Goal: Task Accomplishment & Management: Manage account settings

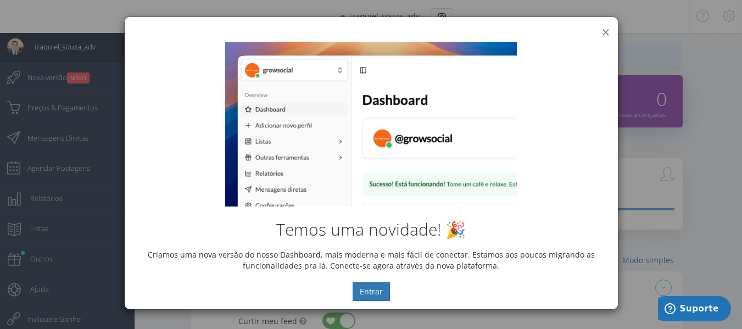
click at [607, 30] on button "×" at bounding box center [605, 32] width 8 height 15
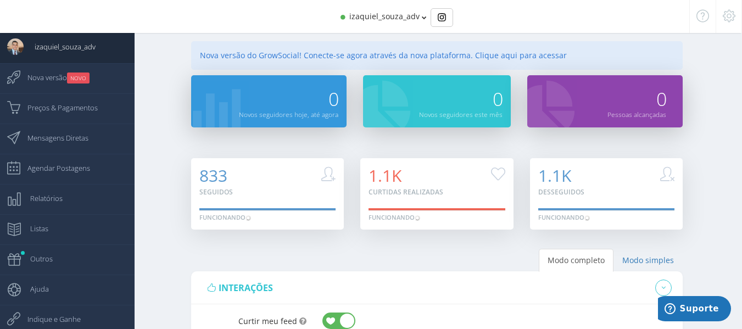
click at [400, 9] on div "izaquiel_souza_adv" at bounding box center [370, 16] width 577 height 33
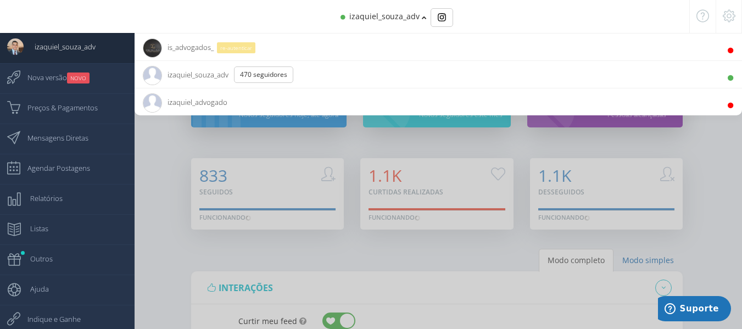
click at [177, 44] on span "is_advogados_" at bounding box center [178, 46] width 71 height 27
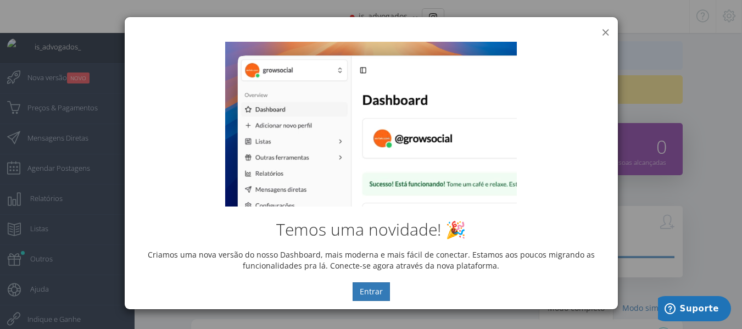
click at [607, 32] on button "×" at bounding box center [605, 32] width 8 height 15
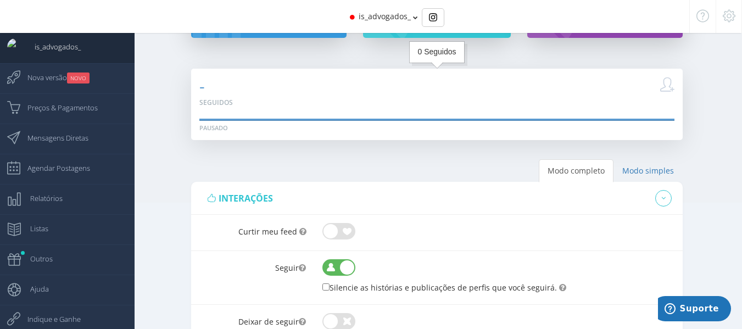
scroll to position [220, 0]
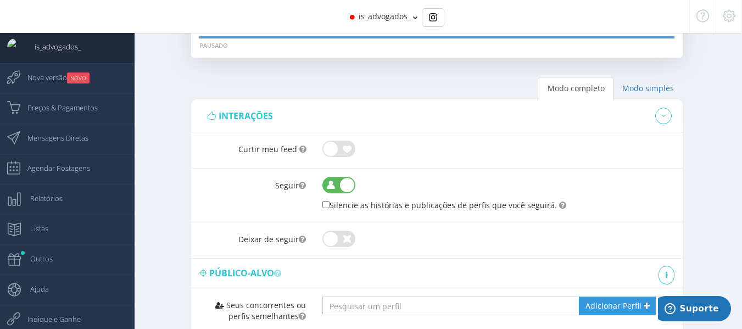
click at [330, 152] on span at bounding box center [338, 148] width 33 height 10
click at [322, 141] on input "checkbox" at bounding box center [322, 141] width 0 height 0
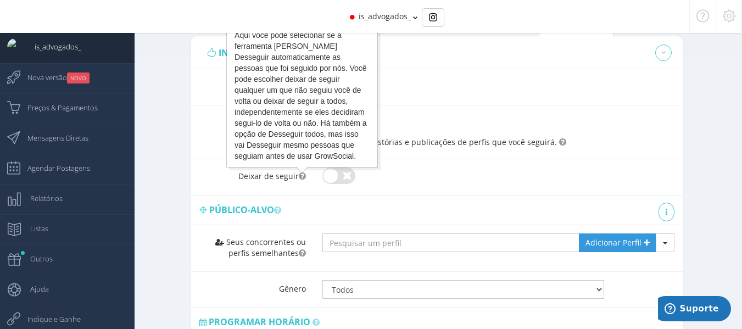
scroll to position [274, 0]
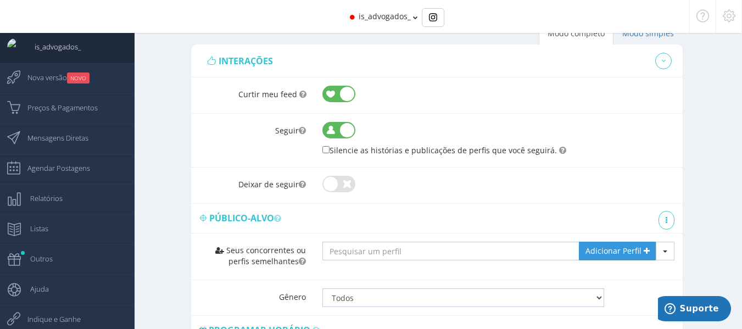
click at [332, 183] on span at bounding box center [338, 183] width 33 height 10
click at [322, 176] on input "checkbox" at bounding box center [322, 176] width 0 height 0
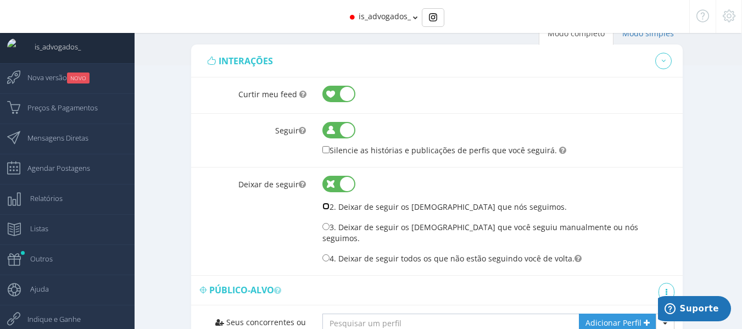
click at [325, 207] on input "2. Deixar de seguir os [DEMOGRAPHIC_DATA] que nós seguimos." at bounding box center [325, 206] width 7 height 7
radio input "true"
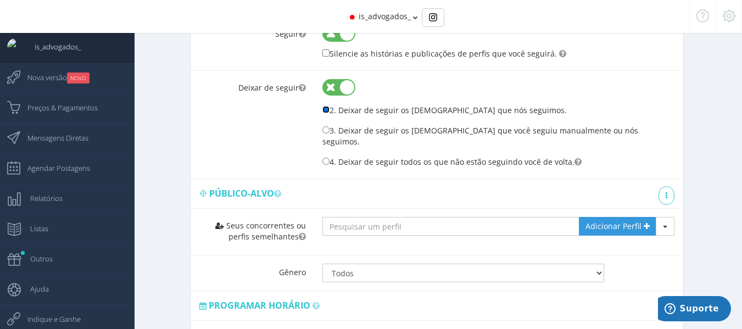
scroll to position [439, 0]
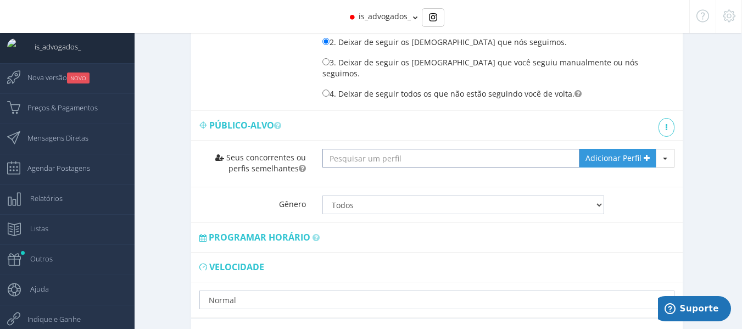
click at [338, 149] on input "text" at bounding box center [450, 158] width 257 height 19
click at [346, 149] on input "text" at bounding box center [450, 158] width 257 height 19
click at [373, 195] on select "Todos Homens Mulheres" at bounding box center [463, 204] width 282 height 19
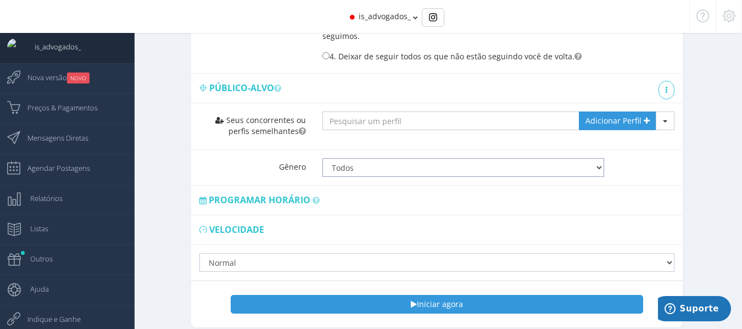
scroll to position [494, 0]
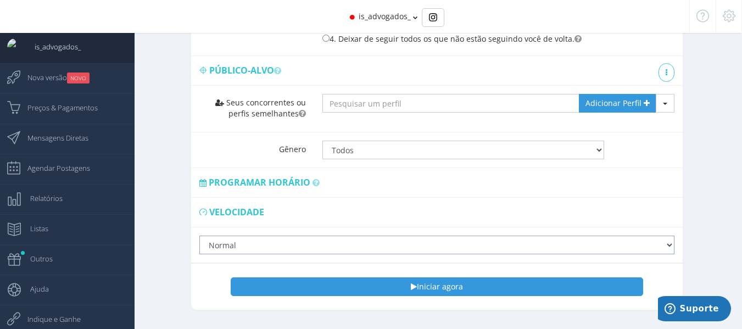
click at [323, 242] on select "Lento Normal Rápido Super Rápido" at bounding box center [436, 244] width 475 height 19
click at [389, 94] on input "text" at bounding box center [450, 103] width 257 height 19
type input "@izaquiel_advogado"
click at [671, 63] on link at bounding box center [666, 72] width 16 height 19
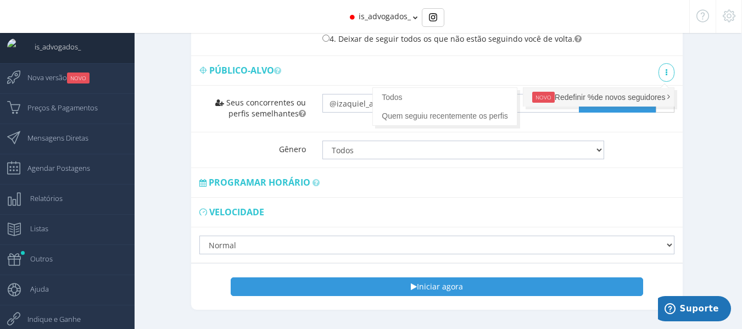
click at [554, 88] on link "NOVO Redefinir %de novos seguidores" at bounding box center [598, 97] width 151 height 19
click at [535, 64] on div "Público-alvo" at bounding box center [436, 70] width 475 height 13
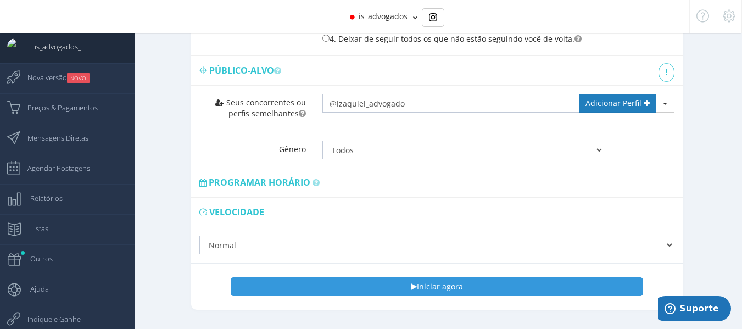
click at [637, 98] on span "Adicionar Perfil" at bounding box center [613, 103] width 56 height 10
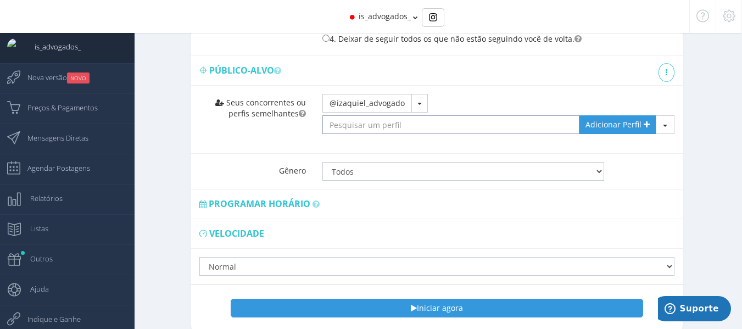
click at [363, 117] on input "text" at bounding box center [450, 124] width 257 height 19
type input "@lucassenadf"
click at [598, 119] on span "Adicionar Perfil" at bounding box center [613, 124] width 56 height 10
click at [476, 115] on input "text" at bounding box center [450, 124] width 257 height 19
type input "j094v"
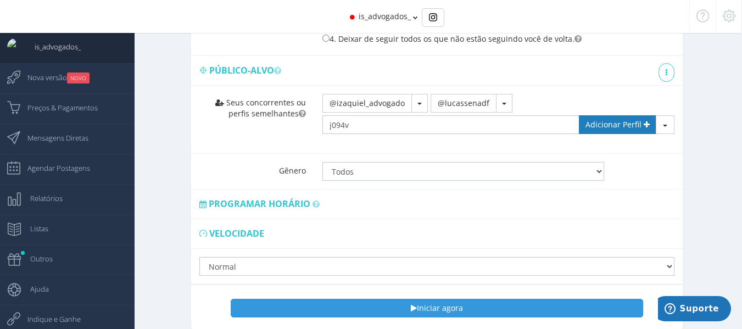
drag, startPoint x: 599, startPoint y: 112, endPoint x: 587, endPoint y: 113, distance: 11.5
click at [599, 119] on span "Adicionar Perfil" at bounding box center [613, 124] width 56 height 10
click at [464, 115] on input "text" at bounding box center [450, 124] width 257 height 19
type input "[PERSON_NAME].adv"
drag, startPoint x: 613, startPoint y: 113, endPoint x: 585, endPoint y: 110, distance: 28.6
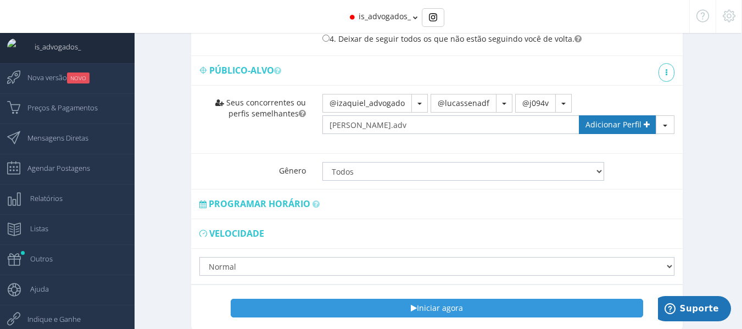
click at [613, 119] on span "Adicionar Perfil" at bounding box center [613, 124] width 56 height 10
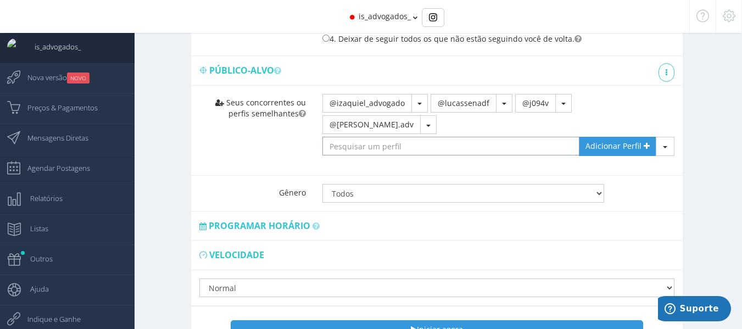
click at [448, 137] on input "text" at bounding box center [450, 146] width 257 height 19
type input "sthe_rochamelo"
click at [634, 141] on span "Adicionar Perfil" at bounding box center [613, 146] width 56 height 10
click at [434, 137] on input "text" at bounding box center [450, 146] width 257 height 19
click at [377, 137] on input "text" at bounding box center [450, 146] width 257 height 19
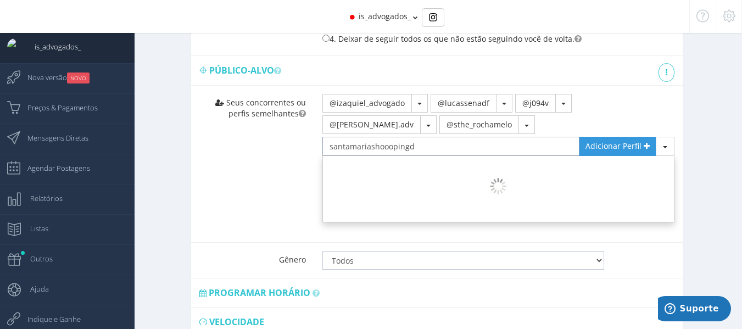
type input "santamariashooopingdf"
type input "o"
type input "res.santosdumont"
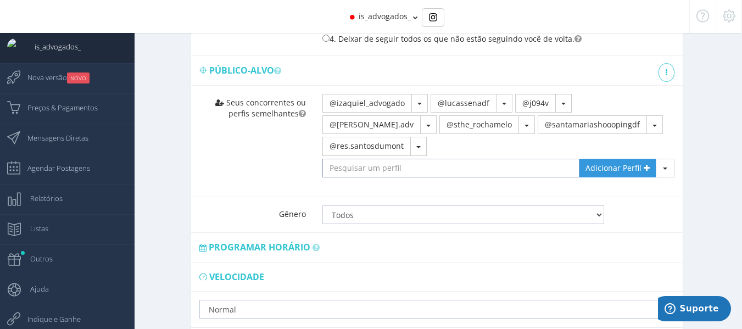
click at [382, 159] on input "text" at bounding box center [450, 168] width 257 height 19
type input "_lhyliane"
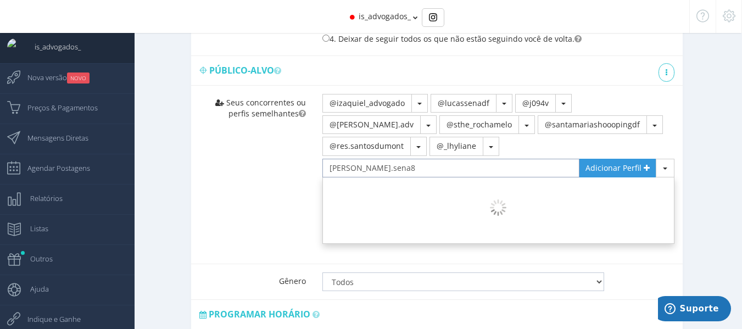
type input "[PERSON_NAME].sena83"
type input "r"
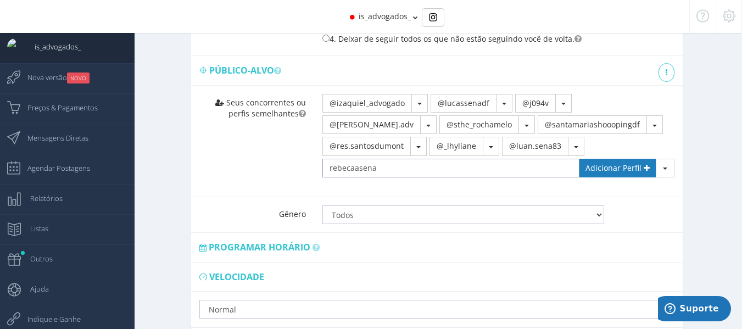
type input "rebecaasena"
click at [615, 162] on span "Adicionar Perfil" at bounding box center [613, 167] width 56 height 10
click at [340, 159] on input "text" at bounding box center [450, 168] width 257 height 19
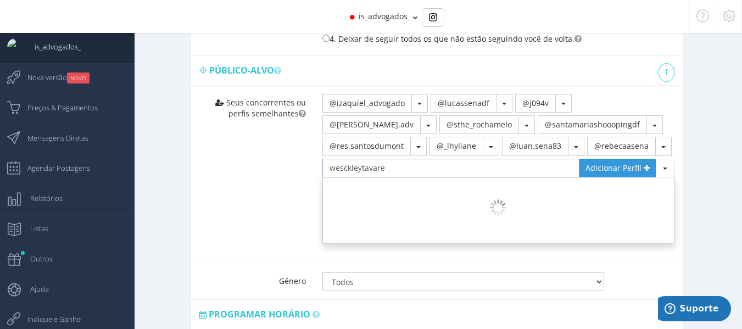
type input "wesckleytavares"
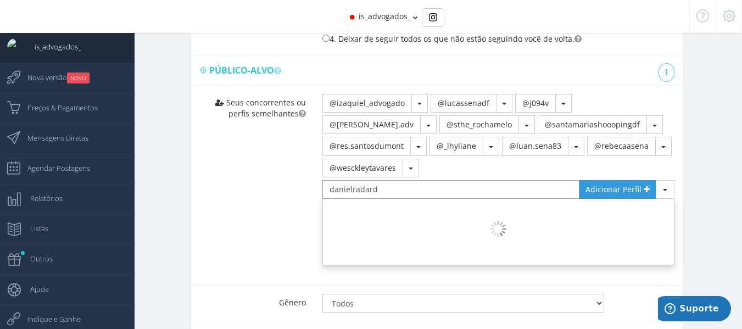
type input "danielradardf"
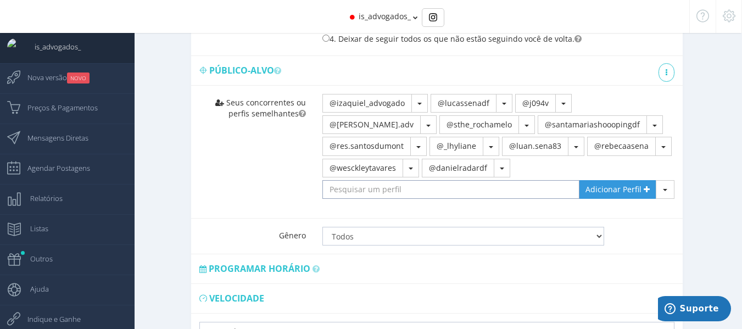
click at [340, 180] on input "text" at bounding box center [450, 189] width 257 height 19
type input "@leoembarque"
click at [602, 180] on link "Adicionar Perfil" at bounding box center [617, 189] width 77 height 19
click at [492, 180] on input "text" at bounding box center [450, 189] width 257 height 19
type input "embarquebsb"
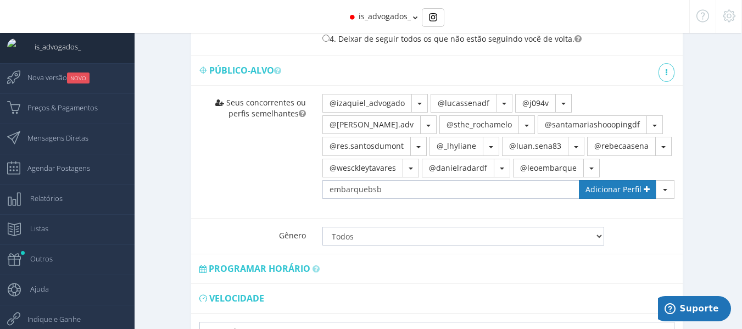
click at [604, 184] on span "Adicionar Perfil" at bounding box center [613, 189] width 56 height 10
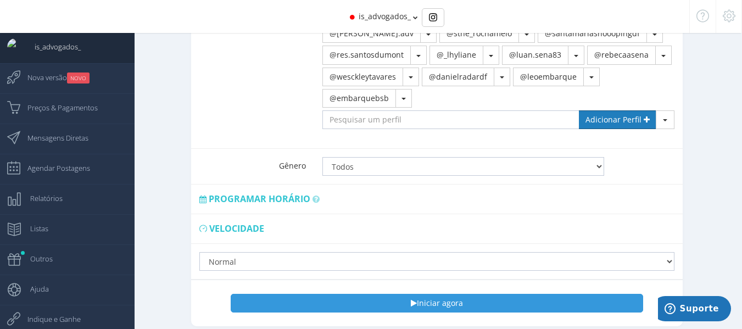
scroll to position [597, 0]
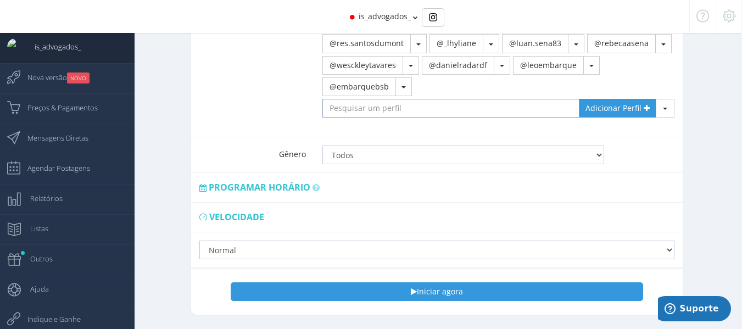
click at [381, 99] on input "text" at bounding box center [450, 108] width 257 height 19
click at [364, 99] on input "text" at bounding box center [450, 108] width 257 height 19
type input "dydatokanimal"
click at [612, 103] on span "Adicionar Perfil" at bounding box center [613, 108] width 56 height 10
click at [468, 99] on input "text" at bounding box center [450, 108] width 257 height 19
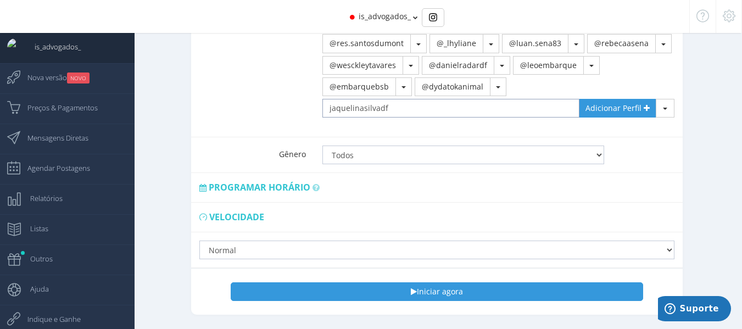
click at [357, 100] on input "jaquelinasilvadf" at bounding box center [450, 108] width 257 height 19
type input "jaquelinesilvadf"
click at [604, 103] on span "Adicionar Perfil" at bounding box center [613, 108] width 56 height 10
click at [411, 100] on input "text" at bounding box center [450, 108] width 257 height 19
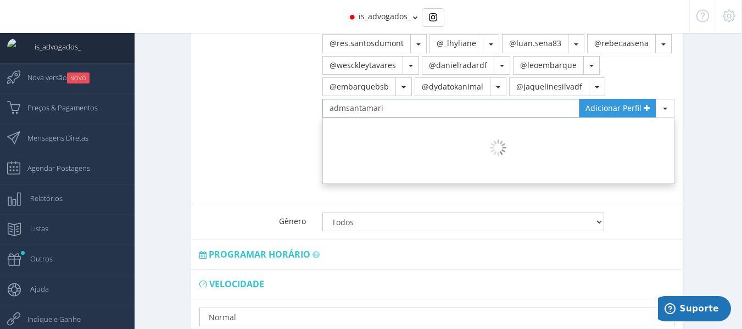
type input "admsantamaria"
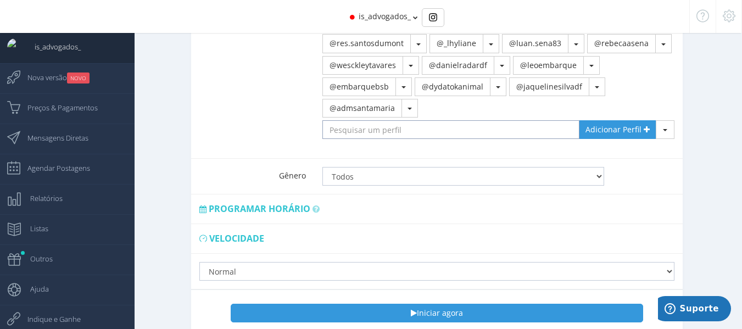
type input "h"
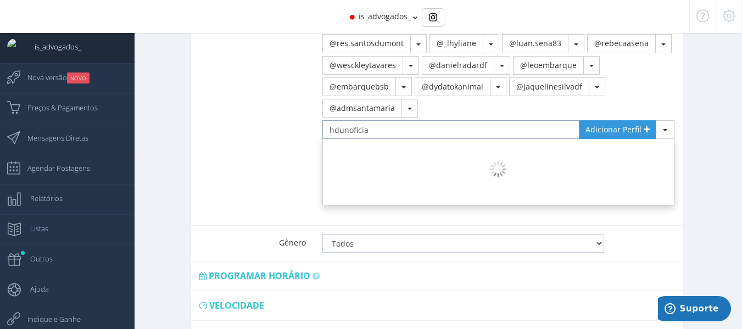
type input "hdunoficial"
type input "cepestm"
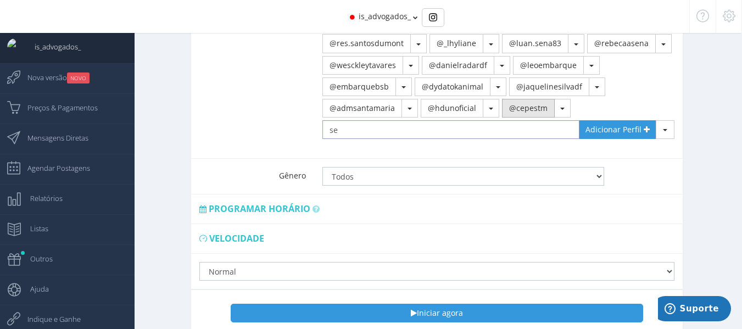
type input "s"
click at [416, 120] on input "text" at bounding box center [450, 129] width 257 height 19
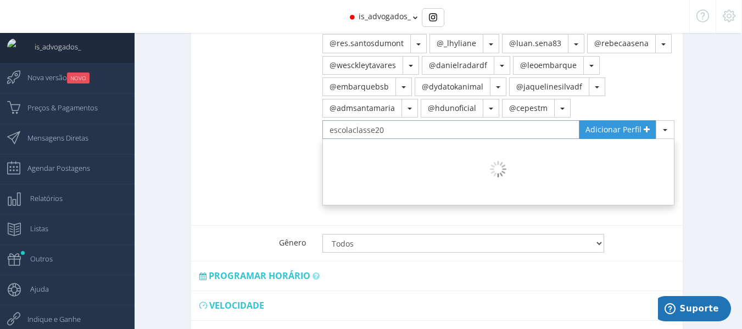
type input "escolaclasse203"
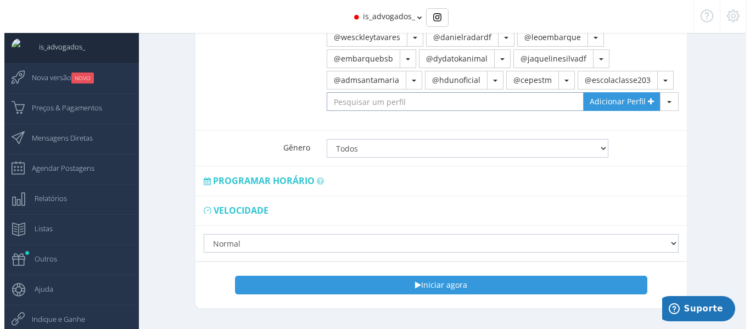
scroll to position [640, 0]
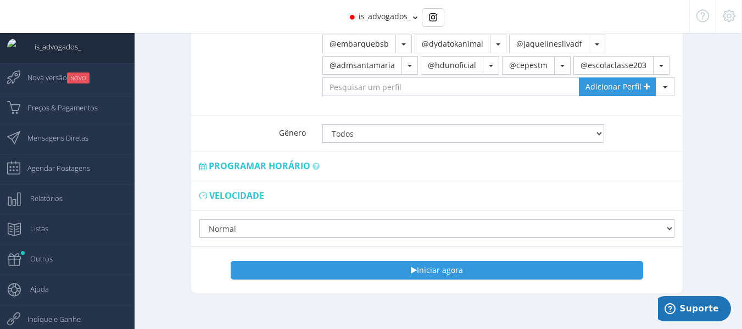
drag, startPoint x: 356, startPoint y: 137, endPoint x: 357, endPoint y: 125, distance: 11.6
click at [356, 132] on div "Todos Homens Mulheres" at bounding box center [498, 133] width 369 height 35
click at [357, 125] on select "Todos Homens Mulheres" at bounding box center [463, 133] width 282 height 19
click at [322, 124] on select "Todos Homens Mulheres" at bounding box center [463, 133] width 282 height 19
click at [282, 160] on span "Programar horário" at bounding box center [260, 166] width 102 height 12
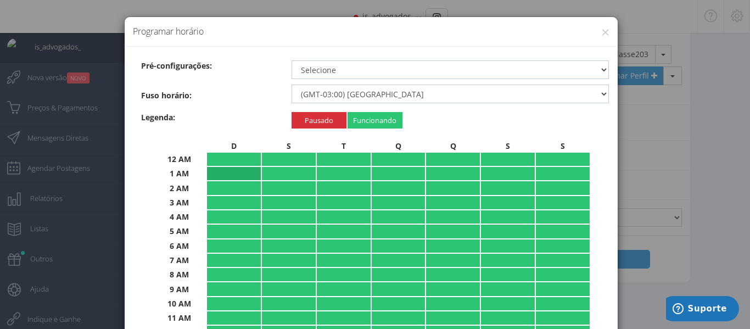
click at [233, 172] on td "Normal Padrão (Normal) Lento Normal Rápido Super Rápido" at bounding box center [234, 173] width 54 height 13
click at [225, 172] on td "Pausado Padrão (Normal) Lento Normal Rápido Super Rápido" at bounding box center [234, 173] width 54 height 13
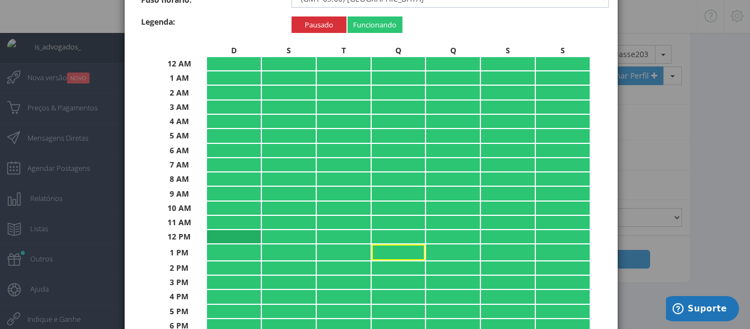
scroll to position [55, 0]
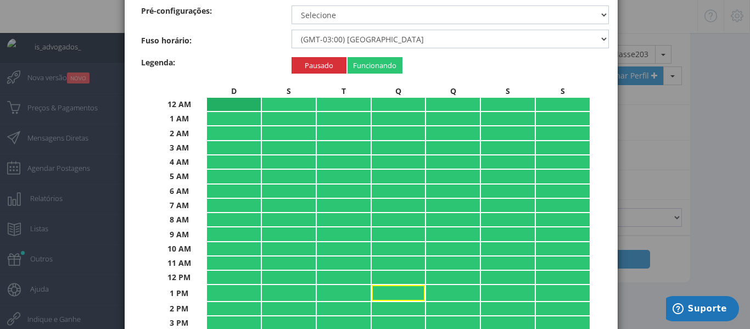
click at [237, 110] on table "D S T Q Q S S 12 AM Normal Padrão (Normal) Lento Normal Rápido Super Rápido Nor…" at bounding box center [371, 266] width 439 height 362
click at [237, 120] on td "Normal Padrão (Normal) Lento Normal Rápido Super Rápido" at bounding box center [234, 118] width 54 height 13
click at [233, 128] on td "Normal Padrão (Normal) Lento Normal Rápido Super Rápido" at bounding box center [234, 132] width 54 height 13
click at [233, 143] on td "Normal Padrão (Normal) Lento Normal Rápido Super Rápido" at bounding box center [234, 147] width 54 height 13
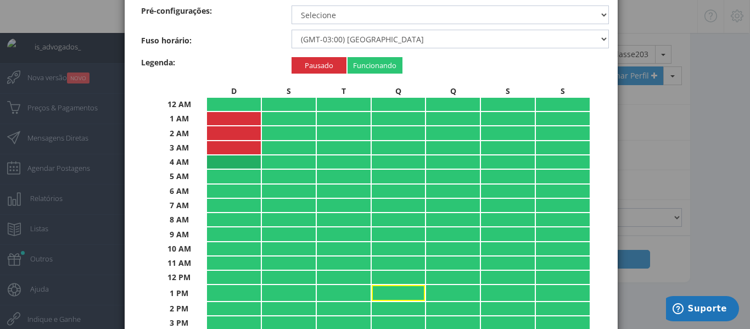
click at [230, 162] on td "Normal Padrão (Normal) Lento Normal Rápido Super Rápido" at bounding box center [234, 161] width 54 height 13
click at [229, 173] on td "Normal Padrão (Normal) Lento Normal Rápido Super Rápido" at bounding box center [234, 176] width 54 height 13
click at [228, 193] on td "Normal Padrão (Normal) Lento Normal Rápido Super Rápido" at bounding box center [234, 190] width 54 height 13
drag, startPoint x: 226, startPoint y: 197, endPoint x: 226, endPoint y: 187, distance: 9.9
click at [226, 194] on td "Pausado Padrão (Normal) Lento Normal Rápido Super Rápido" at bounding box center [234, 190] width 54 height 13
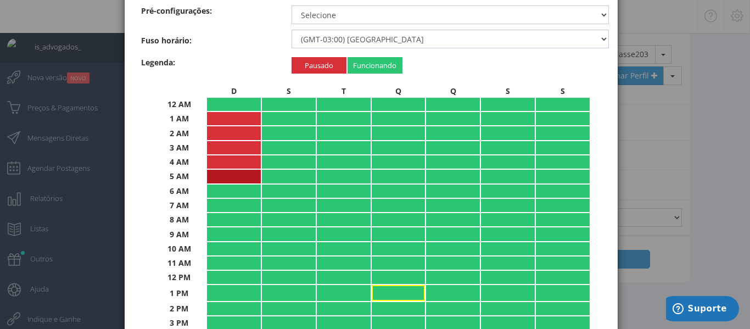
click at [226, 176] on td "Pausado Padrão (Normal) Lento Normal Rápido Super Rápido" at bounding box center [234, 176] width 54 height 13
click at [226, 162] on td "Pausado Padrão (Normal) Lento Normal Rápido Super Rápido" at bounding box center [234, 161] width 54 height 13
click at [227, 164] on td "Normal Padrão (Normal) Lento Normal Rápido Super Rápido" at bounding box center [234, 161] width 54 height 13
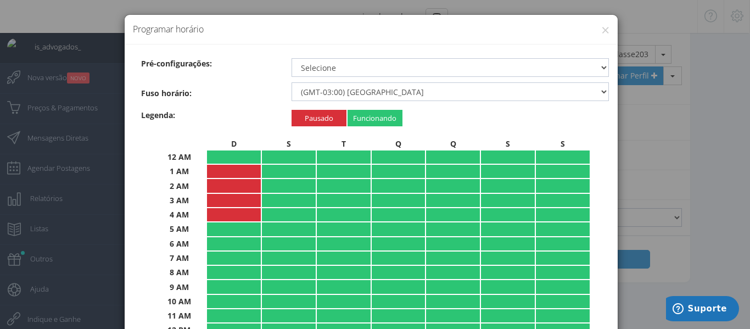
scroll to position [0, 0]
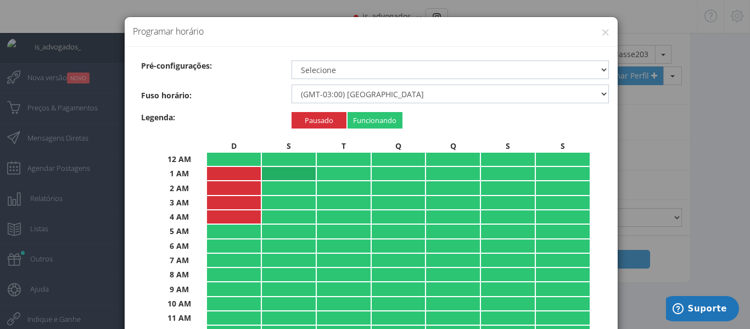
drag, startPoint x: 277, startPoint y: 167, endPoint x: 300, endPoint y: 170, distance: 22.7
click at [279, 169] on td "Normal Padrão (Normal) Lento Normal Rápido Super Rápido" at bounding box center [289, 173] width 54 height 13
click at [301, 187] on td "Normal Padrão (Normal) Lento Normal Rápido Super Rápido" at bounding box center [289, 187] width 54 height 13
click at [295, 199] on td "Normal Padrão (Normal) Lento Normal Rápido Super Rápido" at bounding box center [289, 202] width 54 height 13
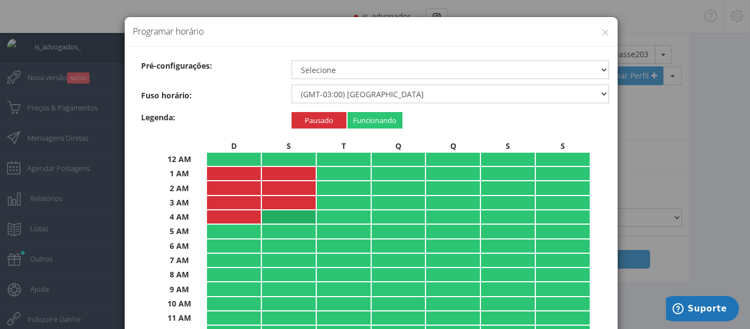
click at [295, 214] on td "Normal Padrão (Normal) Lento Normal Rápido Super Rápido" at bounding box center [289, 216] width 54 height 13
drag, startPoint x: 315, startPoint y: 216, endPoint x: 320, endPoint y: 207, distance: 9.9
click at [318, 211] on td "Normal Padrão (Normal) Lento Normal Rápido Super Rápido" at bounding box center [344, 216] width 54 height 13
click at [323, 202] on td "Normal Padrão (Normal) Lento Normal Rápido Super Rápido" at bounding box center [344, 202] width 54 height 13
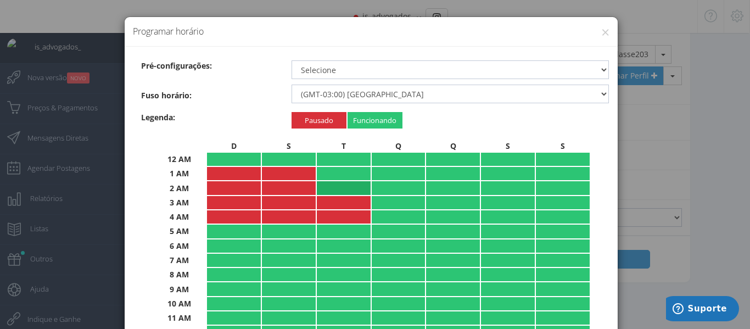
click at [322, 189] on td "Normal Padrão (Normal) Lento Normal Rápido Super Rápido" at bounding box center [344, 187] width 54 height 13
click at [323, 170] on td "Normal Padrão (Normal) Lento Normal Rápido Super Rápido" at bounding box center [344, 173] width 54 height 13
click at [373, 175] on td "Normal Padrão (Normal) Lento Normal Rápido Super Rápido" at bounding box center [399, 173] width 54 height 13
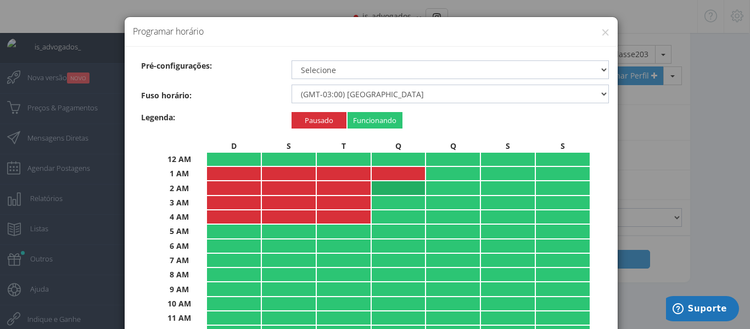
drag, startPoint x: 373, startPoint y: 183, endPoint x: 371, endPoint y: 193, distance: 9.6
click at [372, 184] on td "Normal Padrão (Normal) Lento Normal Rápido Super Rápido" at bounding box center [399, 187] width 54 height 13
drag, startPoint x: 371, startPoint y: 197, endPoint x: 371, endPoint y: 210, distance: 13.7
click at [372, 206] on td "Normal Padrão (Normal) Lento Normal Rápido Super Rápido" at bounding box center [399, 202] width 54 height 13
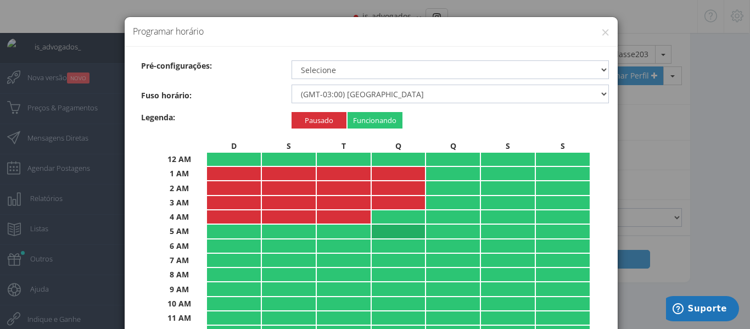
drag, startPoint x: 371, startPoint y: 211, endPoint x: 407, endPoint y: 228, distance: 40.3
click at [379, 216] on td "Normal Padrão (Normal) Lento Normal Rápido Super Rápido" at bounding box center [399, 216] width 54 height 13
click at [456, 220] on td "Normal Padrão (Normal) Lento Normal Rápido Super Rápido" at bounding box center [453, 216] width 54 height 13
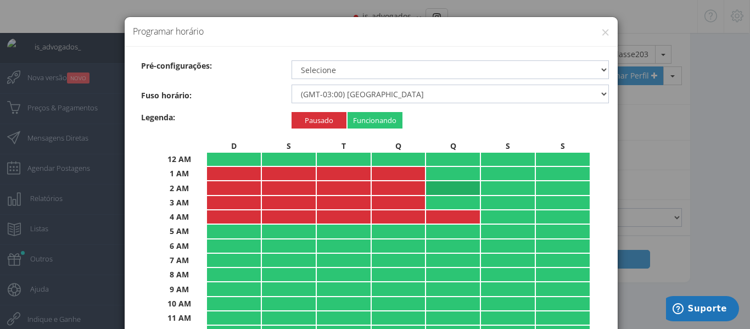
drag, startPoint x: 450, startPoint y: 201, endPoint x: 449, endPoint y: 190, distance: 11.5
click at [450, 200] on td "Normal Padrão (Normal) Lento Normal Rápido Super Rápido" at bounding box center [453, 202] width 54 height 13
drag, startPoint x: 448, startPoint y: 189, endPoint x: 448, endPoint y: 164, distance: 25.3
click at [448, 179] on tbody "12 AM Normal Padrão (Normal) Lento Normal Rápido Super Rápido Normal Padrão (No…" at bounding box center [371, 326] width 437 height 347
click at [447, 169] on td "Normal Padrão (Normal) Lento Normal Rápido Super Rápido" at bounding box center [453, 173] width 54 height 13
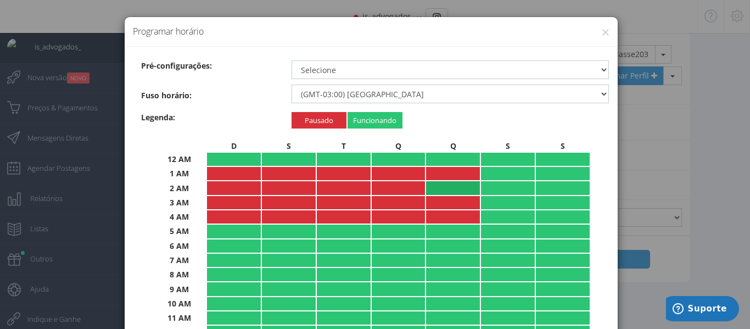
click at [445, 184] on td "Normal Padrão (Normal) Lento Normal Rápido Super Rápido" at bounding box center [453, 187] width 54 height 13
click at [481, 171] on td "Normal Padrão (Normal) Lento Normal Rápido Super Rápido" at bounding box center [508, 173] width 54 height 13
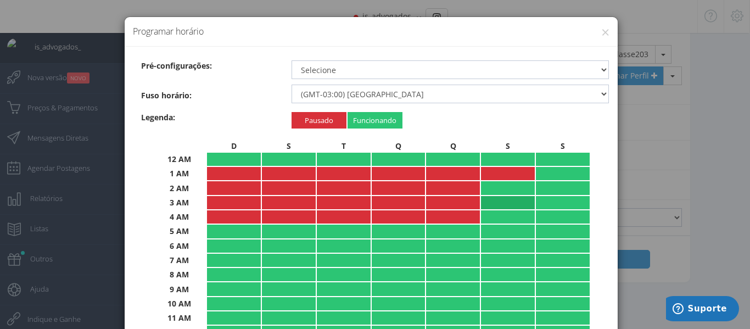
drag, startPoint x: 482, startPoint y: 187, endPoint x: 484, endPoint y: 202, distance: 14.9
click at [482, 188] on td "Normal Padrão (Normal) Lento Normal Rápido Super Rápido" at bounding box center [508, 187] width 54 height 13
click at [484, 202] on td "Normal Padrão (Normal) Lento Normal Rápido Super Rápido" at bounding box center [508, 202] width 54 height 13
click at [484, 217] on td "Normal Padrão (Normal) Lento Normal Rápido Super Rápido" at bounding box center [508, 216] width 54 height 13
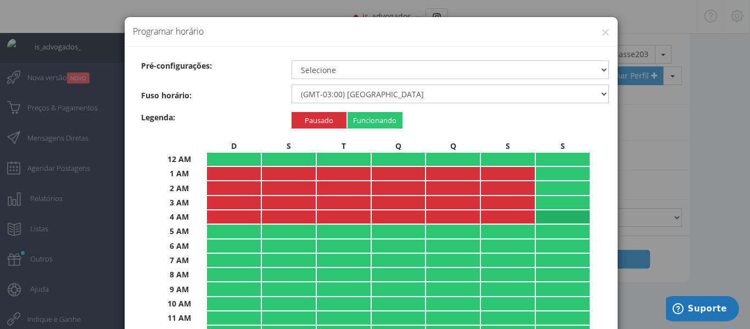
click at [537, 220] on td "Normal Padrão (Normal) Lento Normal Rápido Super Rápido" at bounding box center [563, 216] width 54 height 13
drag, startPoint x: 541, startPoint y: 201, endPoint x: 538, endPoint y: 192, distance: 9.1
click at [540, 199] on td "Normal Padrão (Normal) Lento Normal Rápido Super Rápido" at bounding box center [563, 202] width 54 height 13
drag, startPoint x: 538, startPoint y: 192, endPoint x: 540, endPoint y: 182, distance: 9.9
click at [539, 189] on td "Normal Padrão (Normal) Lento Normal Rápido Super Rápido" at bounding box center [563, 187] width 54 height 13
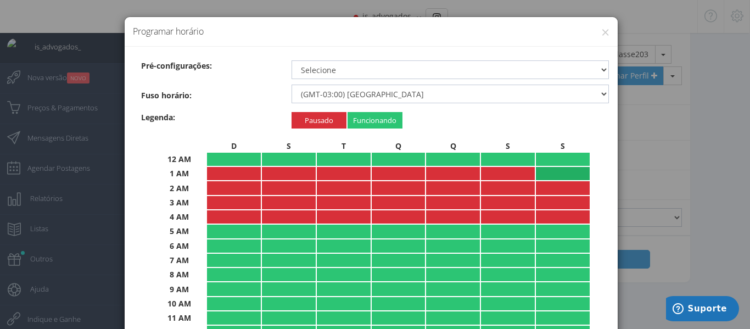
click at [540, 172] on td "Normal Padrão (Normal) Lento Normal Rápido Super Rápido" at bounding box center [563, 173] width 54 height 13
click at [338, 69] on select "Selecione 24 horas por dia Durante o dia Recommended Período noturno Nenhum" at bounding box center [450, 69] width 318 height 19
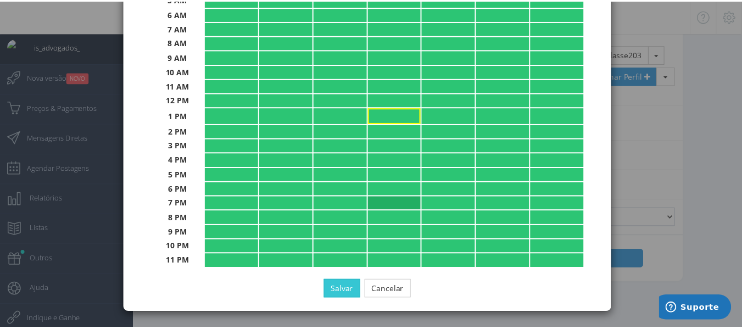
scroll to position [233, 0]
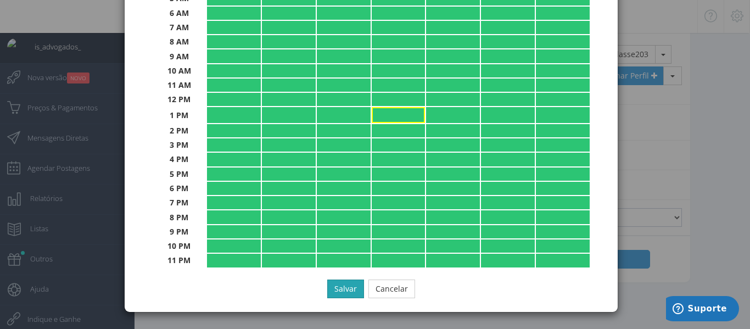
click at [349, 288] on button "Salvar" at bounding box center [345, 288] width 37 height 19
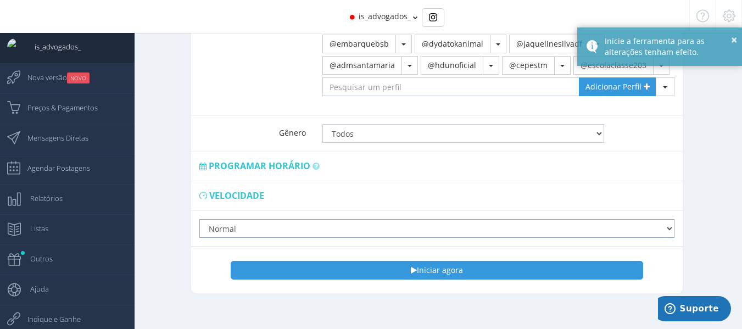
click at [319, 219] on select "Lento Normal Rápido Super Rápido" at bounding box center [436, 228] width 475 height 19
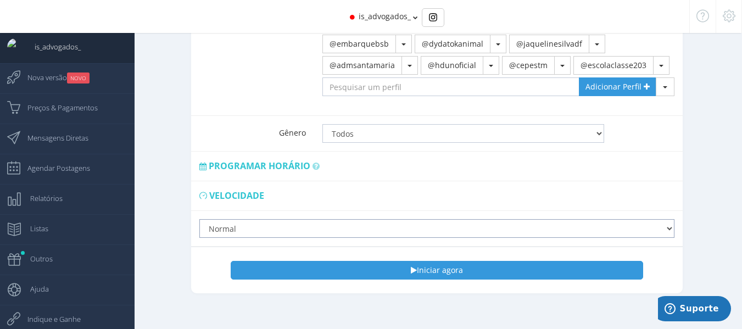
click at [199, 219] on select "Lento Normal Rápido Super Rápido" at bounding box center [436, 228] width 475 height 19
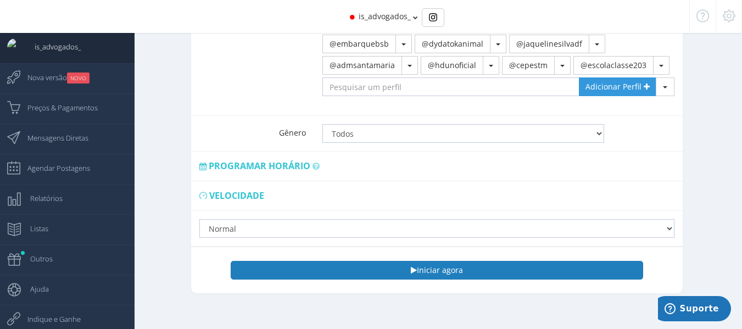
click at [412, 266] on icon "button" at bounding box center [414, 270] width 6 height 8
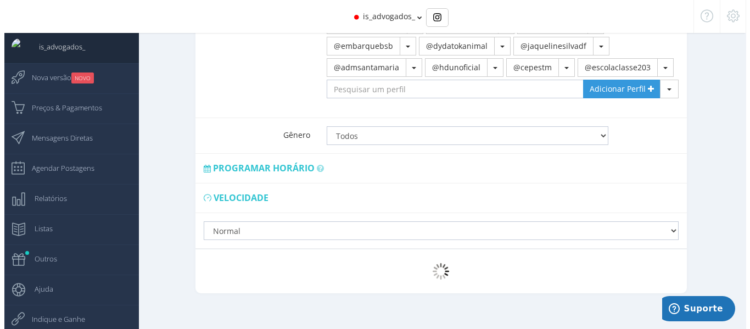
scroll to position [640, 0]
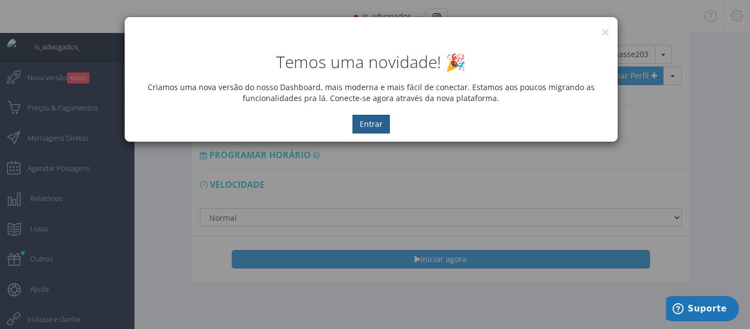
click at [374, 129] on button "Entrar" at bounding box center [370, 124] width 37 height 19
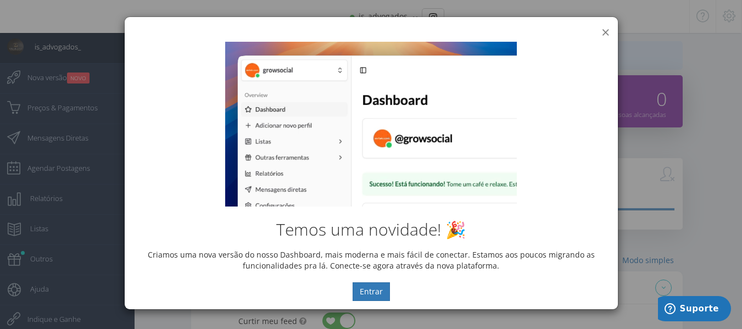
click at [601, 33] on button "×" at bounding box center [605, 32] width 8 height 15
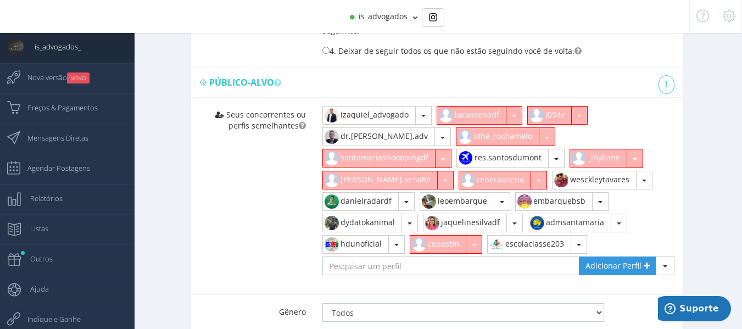
scroll to position [439, 0]
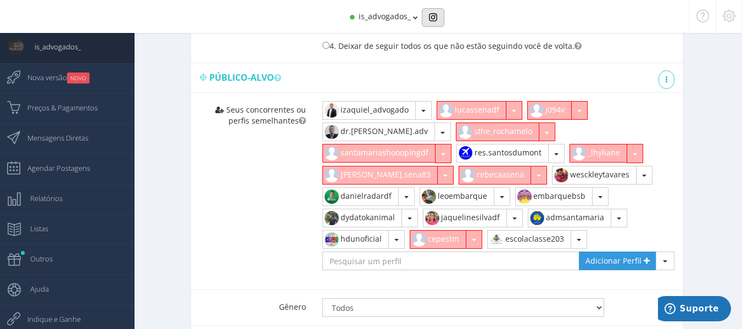
click at [434, 13] on img "Basic example" at bounding box center [433, 17] width 8 height 8
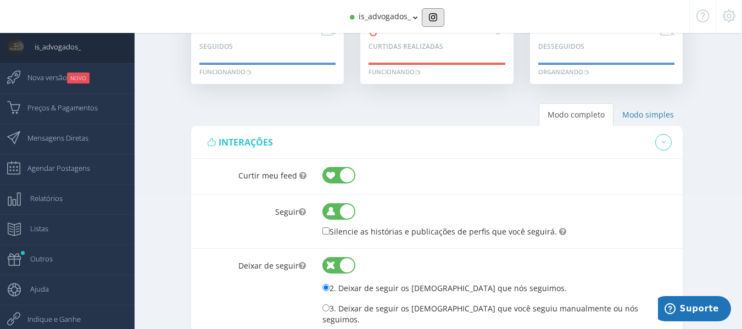
scroll to position [0, 0]
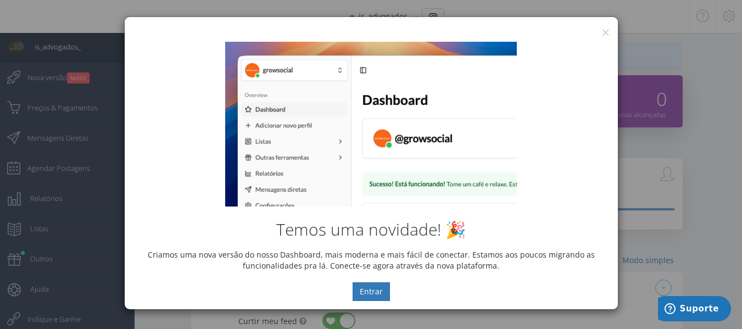
click at [607, 33] on div "Temos uma novidade! 🎉 Criamos uma nova versão do nosso Dashboard, mais moderna …" at bounding box center [371, 171] width 493 height 276
click at [603, 31] on button "×" at bounding box center [605, 32] width 8 height 15
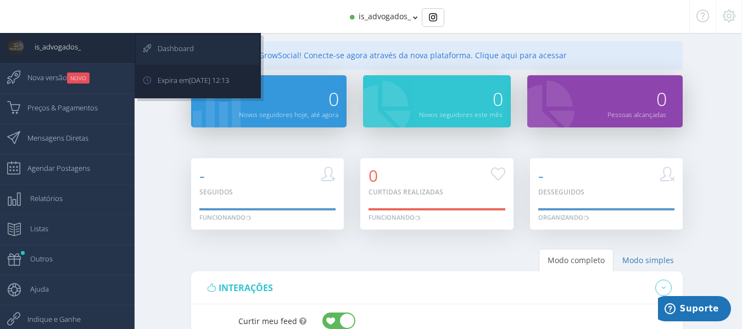
click at [161, 59] on span "Dashboard" at bounding box center [170, 48] width 47 height 27
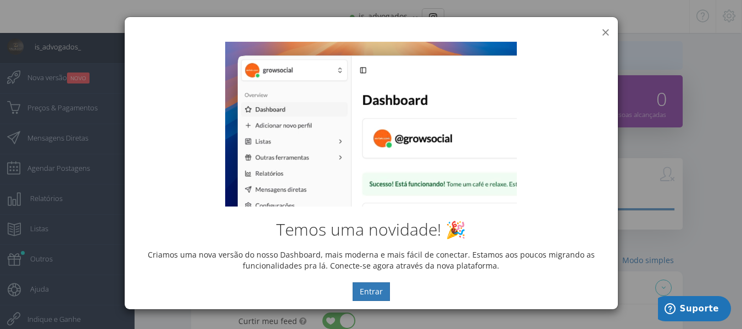
click at [605, 33] on button "×" at bounding box center [605, 32] width 8 height 15
